Goal: Transaction & Acquisition: Purchase product/service

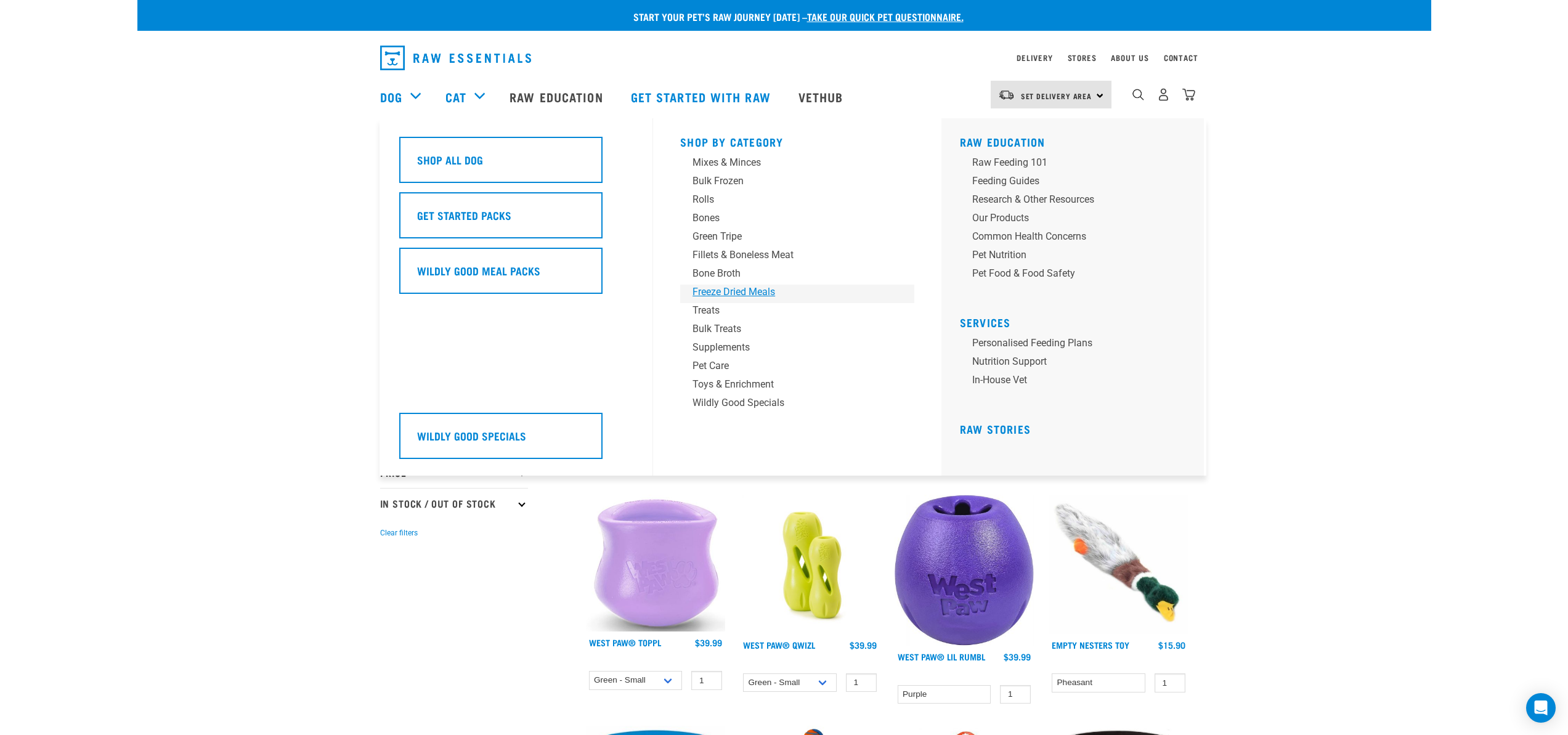
click at [731, 293] on div "Freeze Dried Meals" at bounding box center [789, 292] width 192 height 15
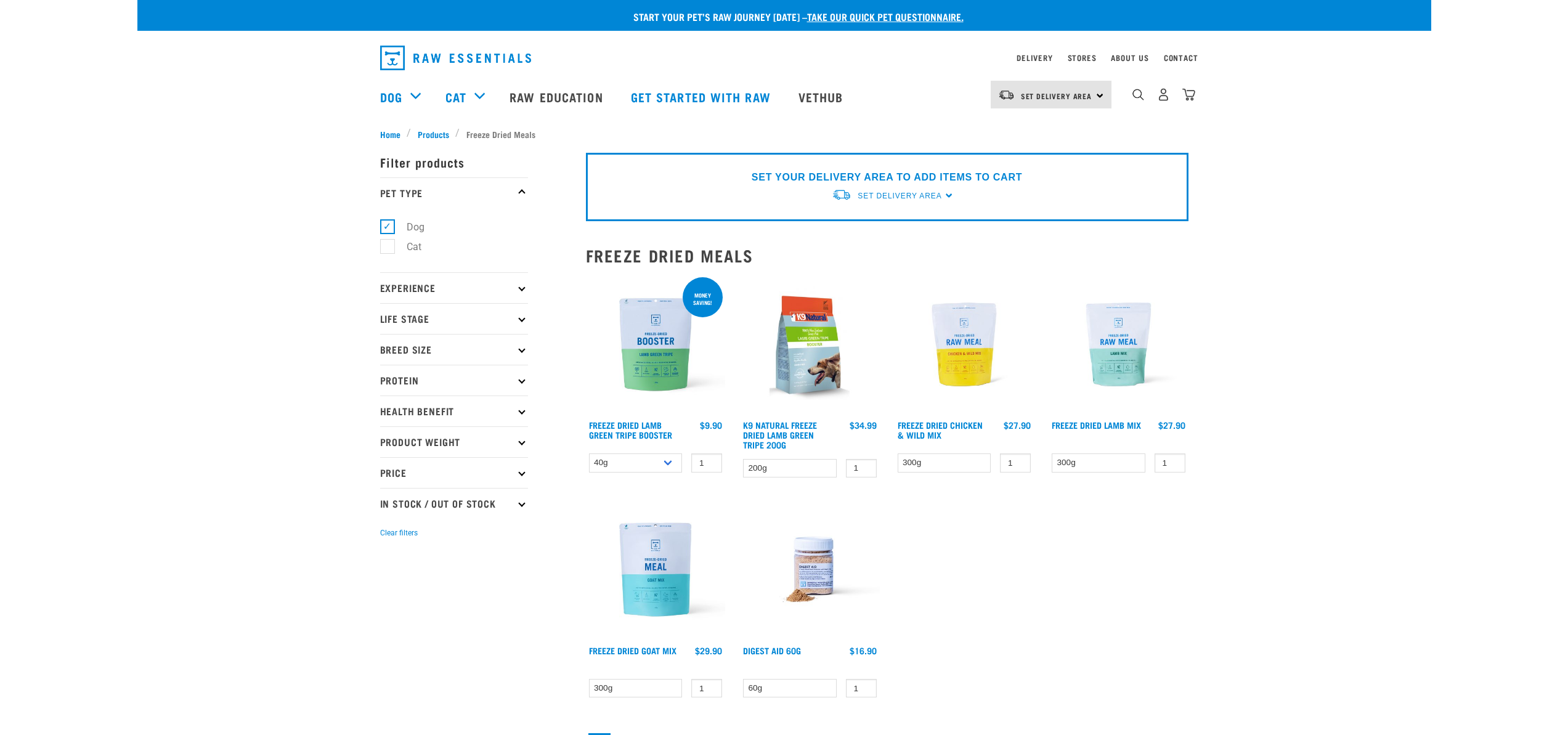
click at [972, 351] on img at bounding box center [964, 345] width 140 height 140
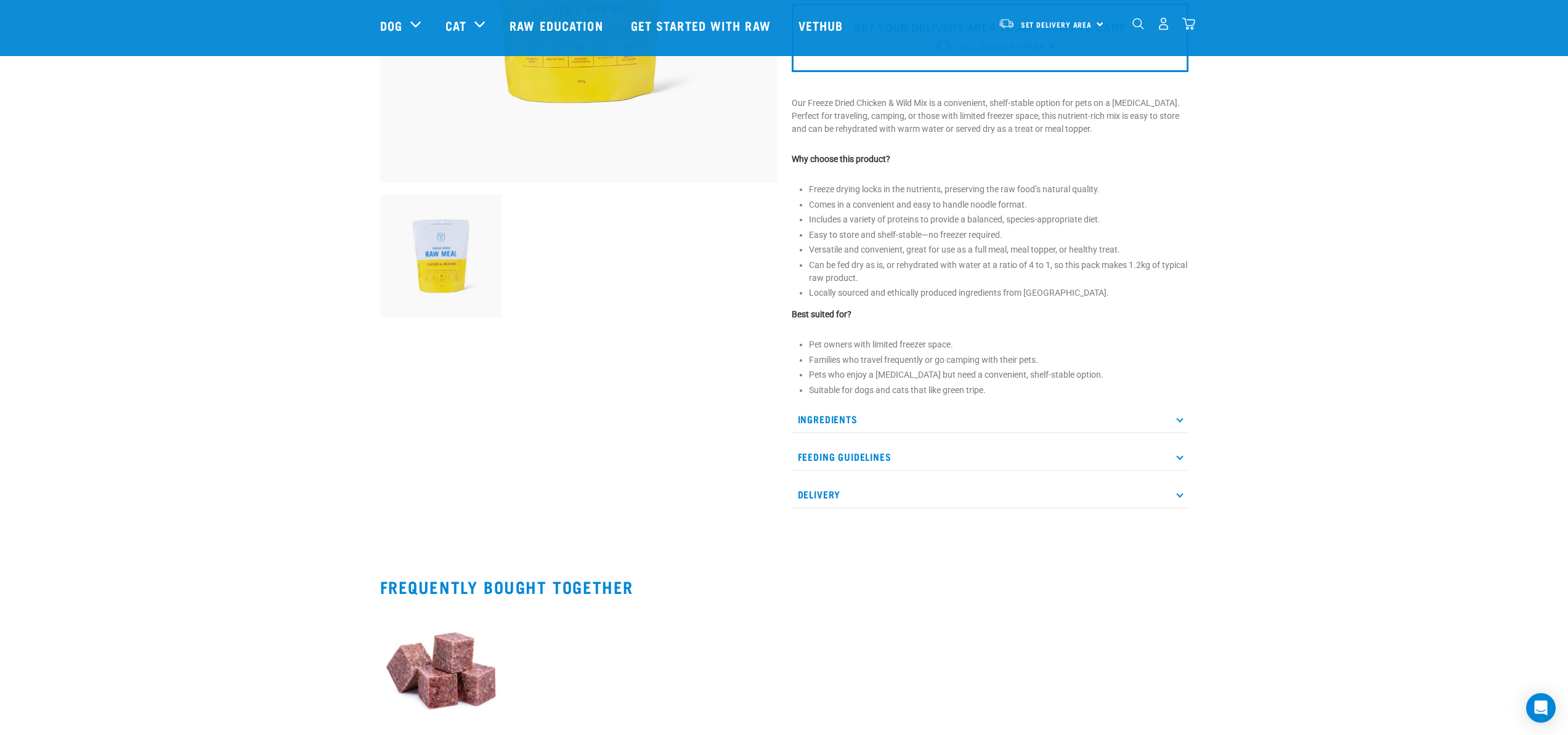
scroll to position [389, 0]
